Goal: Task Accomplishment & Management: Manage account settings

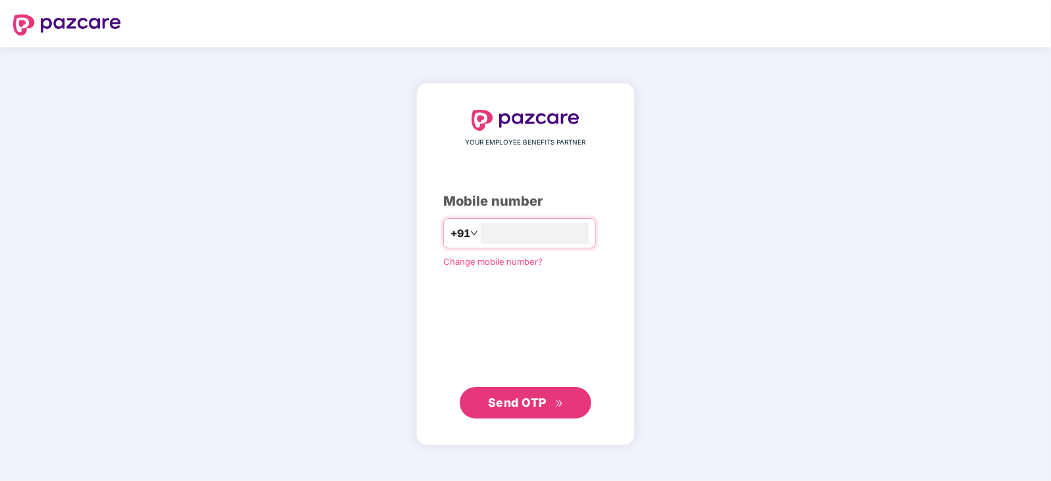
type input "**********"
click at [537, 398] on span "Send OTP" at bounding box center [517, 402] width 59 height 14
